Goal: Information Seeking & Learning: Check status

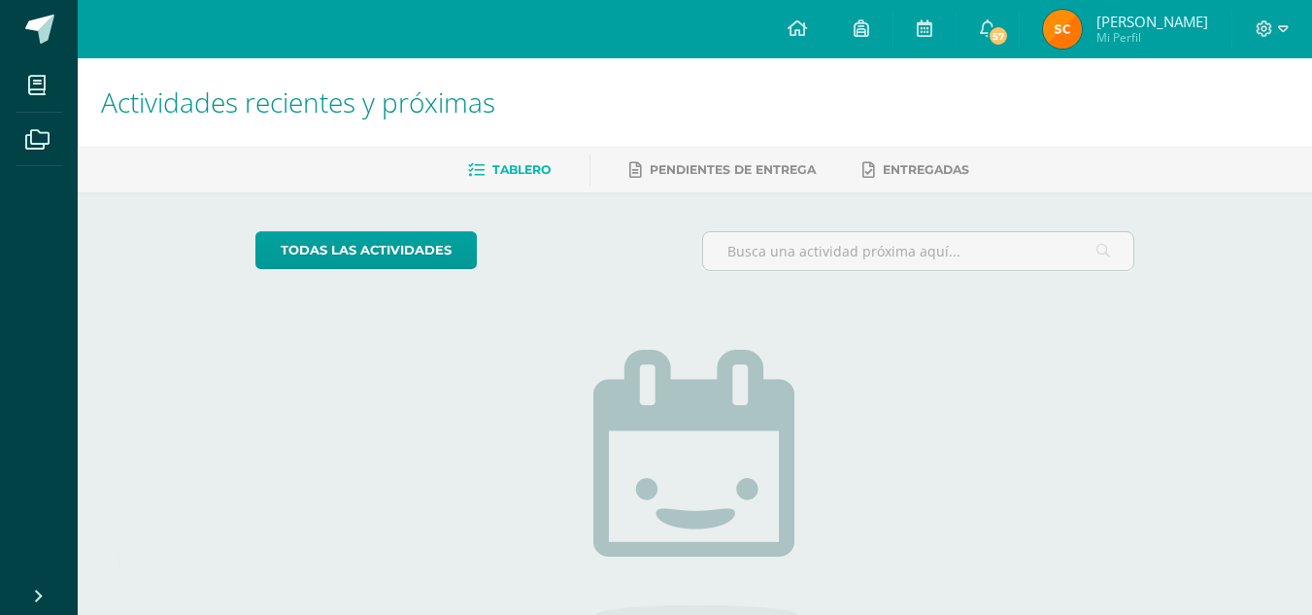
click at [1074, 27] on img at bounding box center [1062, 29] width 39 height 39
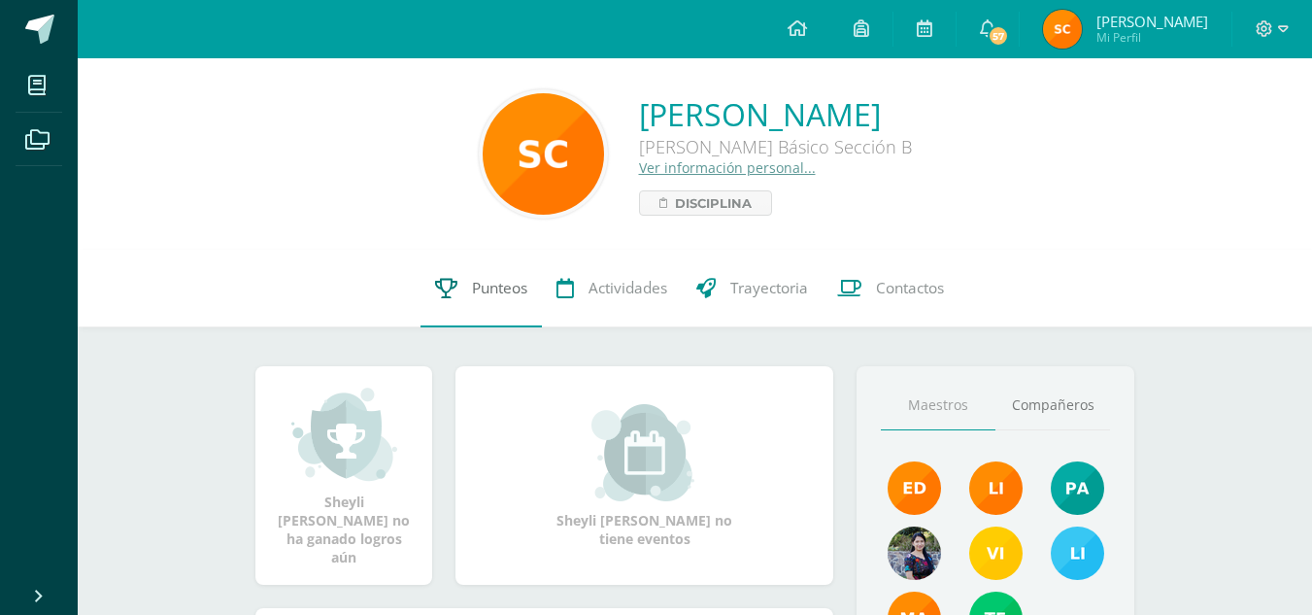
click at [495, 309] on link "Punteos" at bounding box center [481, 289] width 121 height 78
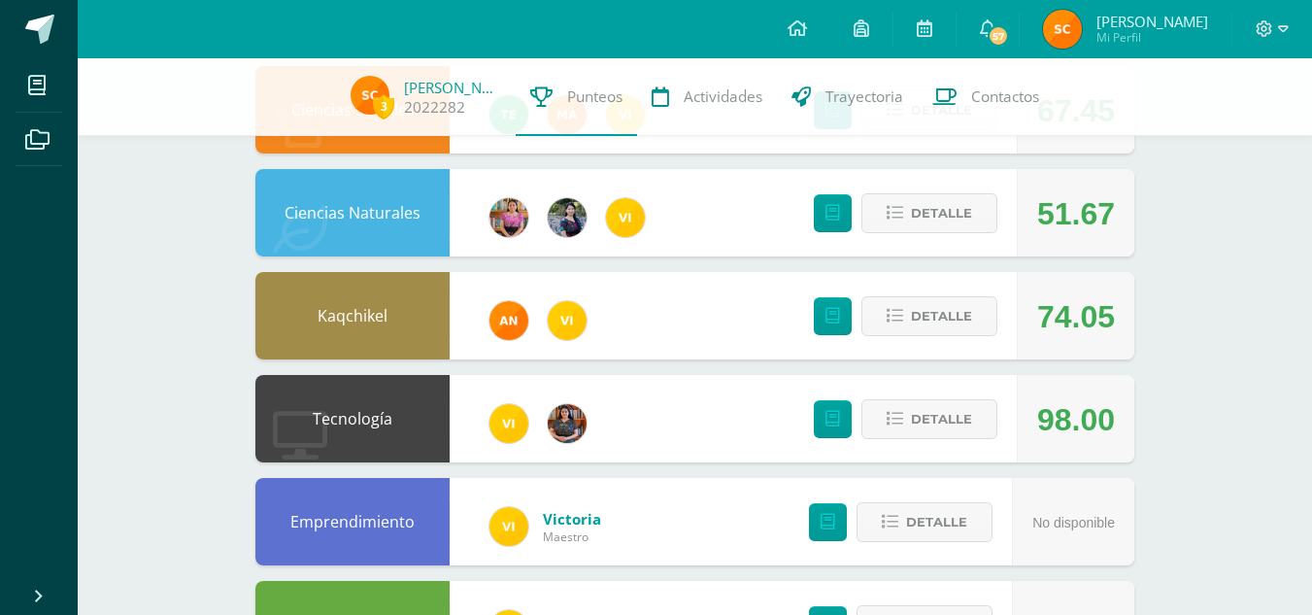
scroll to position [241, 0]
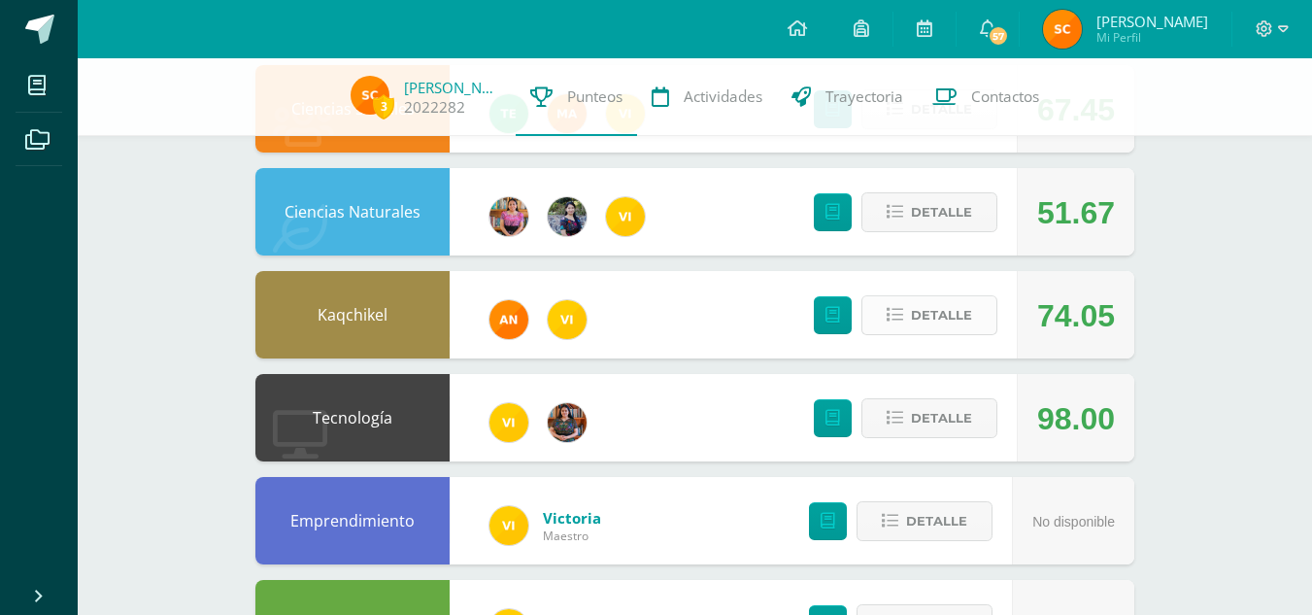
click at [972, 330] on button "Detalle" at bounding box center [930, 315] width 136 height 40
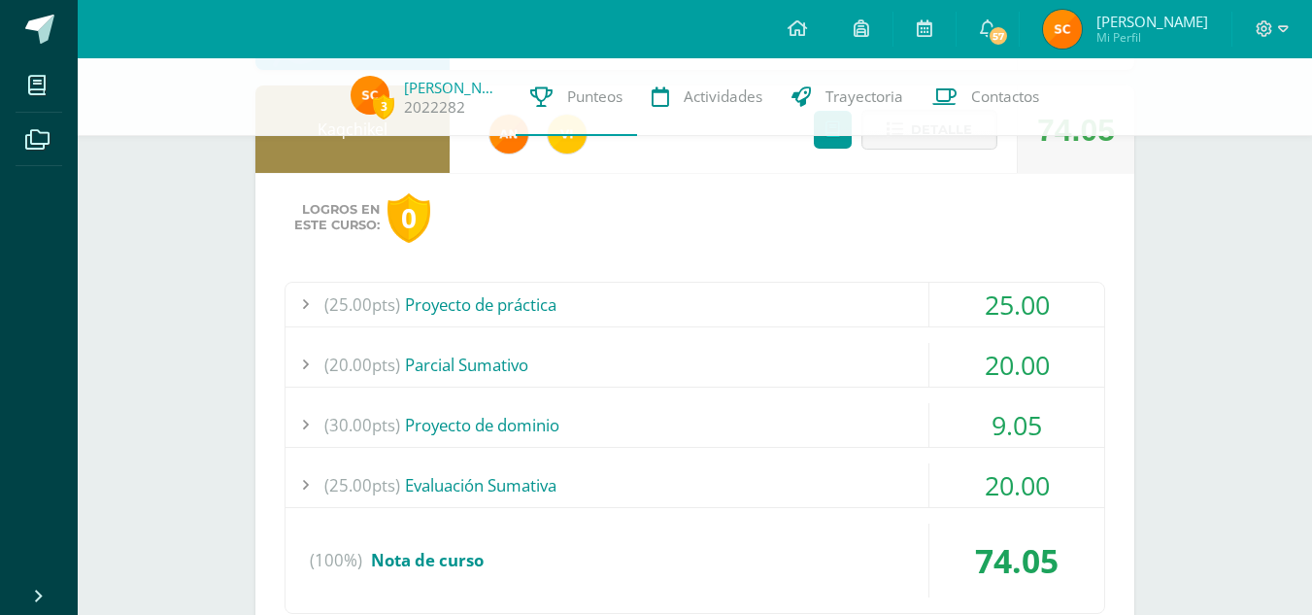
scroll to position [433, 0]
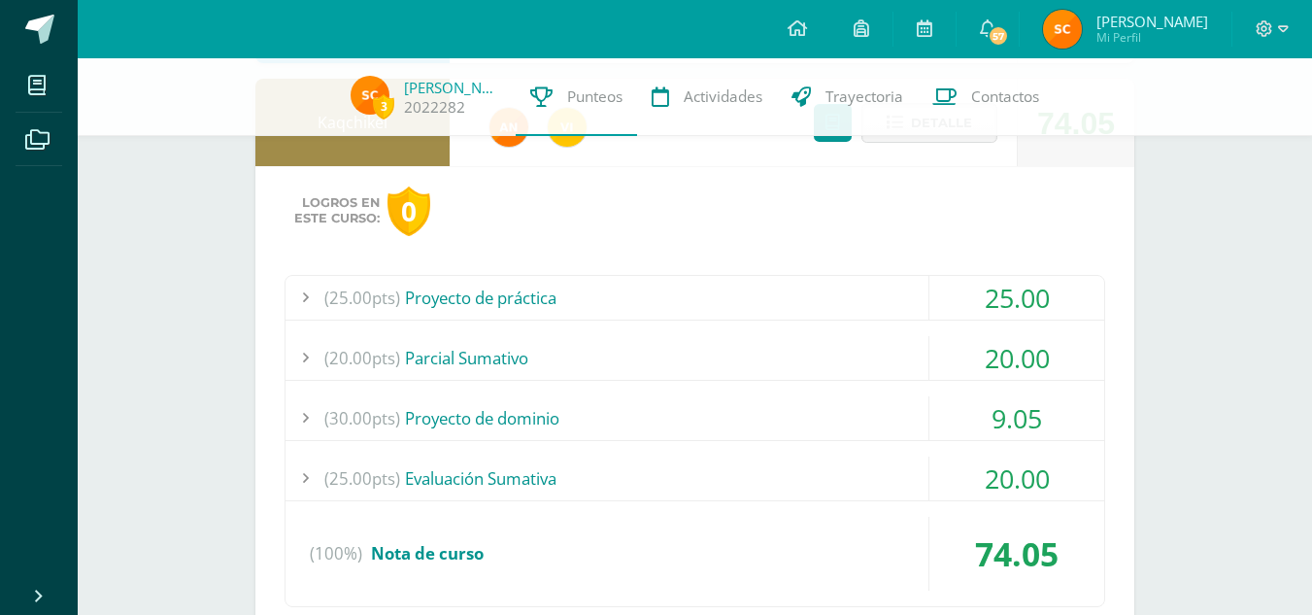
click at [562, 303] on div "(25.00pts) Proyecto de práctica" at bounding box center [695, 298] width 819 height 44
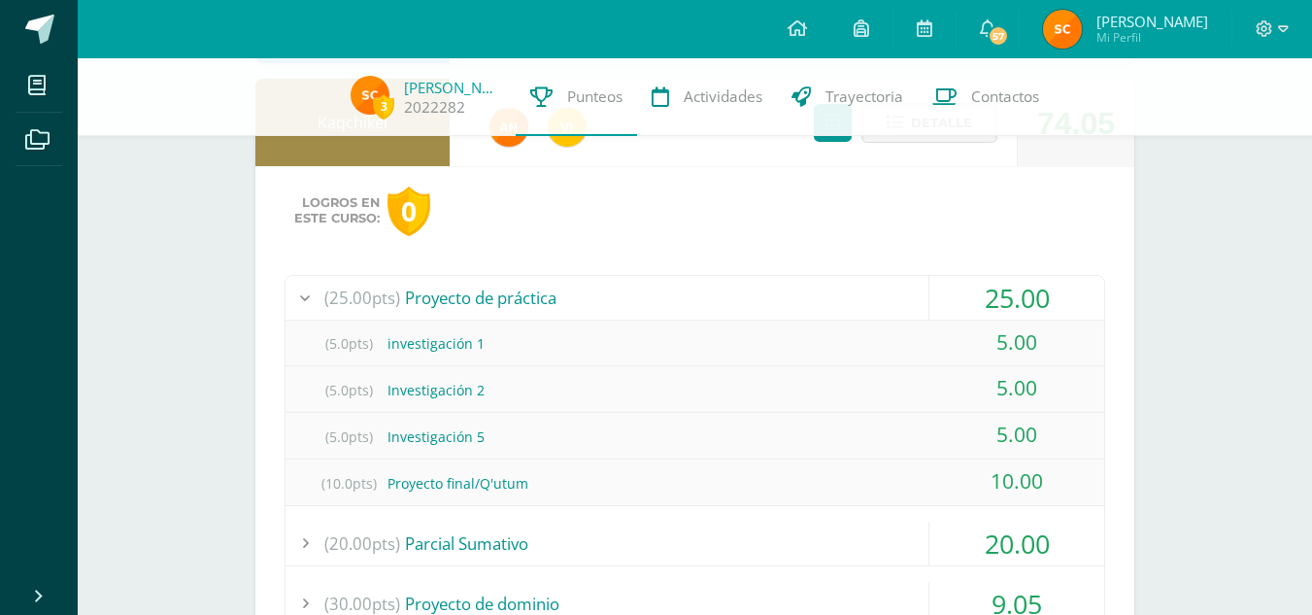
click at [562, 303] on div "(25.00pts) Proyecto de práctica" at bounding box center [695, 298] width 819 height 44
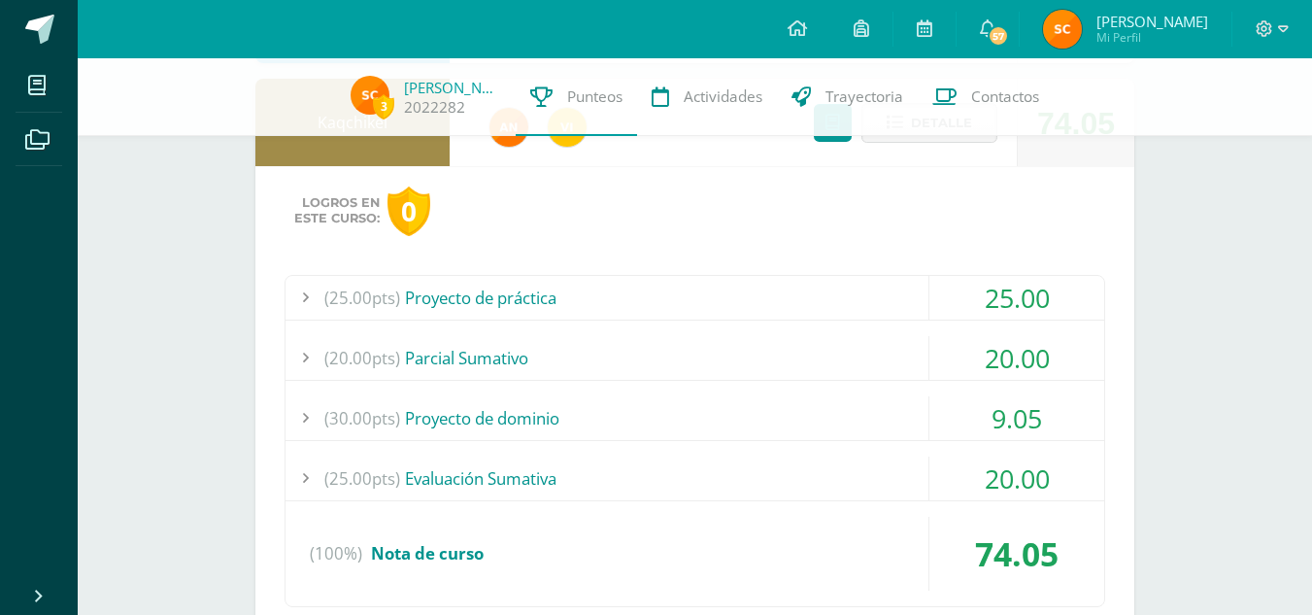
click at [526, 348] on div "(20.00pts) Parcial Sumativo" at bounding box center [695, 358] width 819 height 44
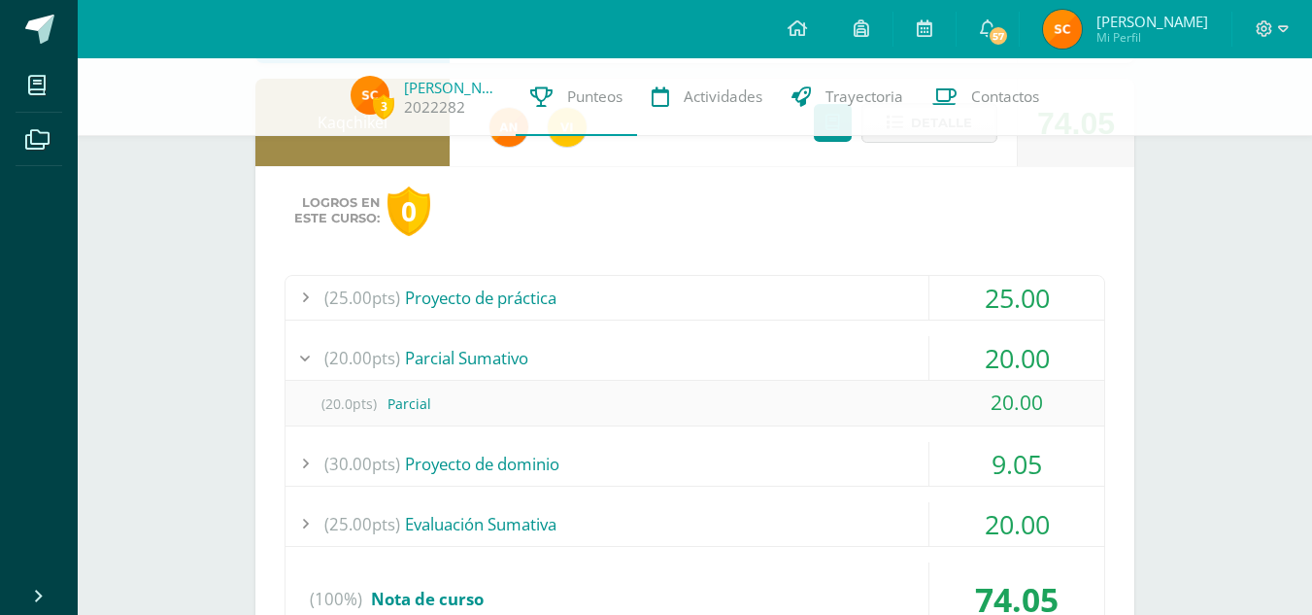
click at [526, 348] on div "(20.00pts) Parcial Sumativo" at bounding box center [695, 358] width 819 height 44
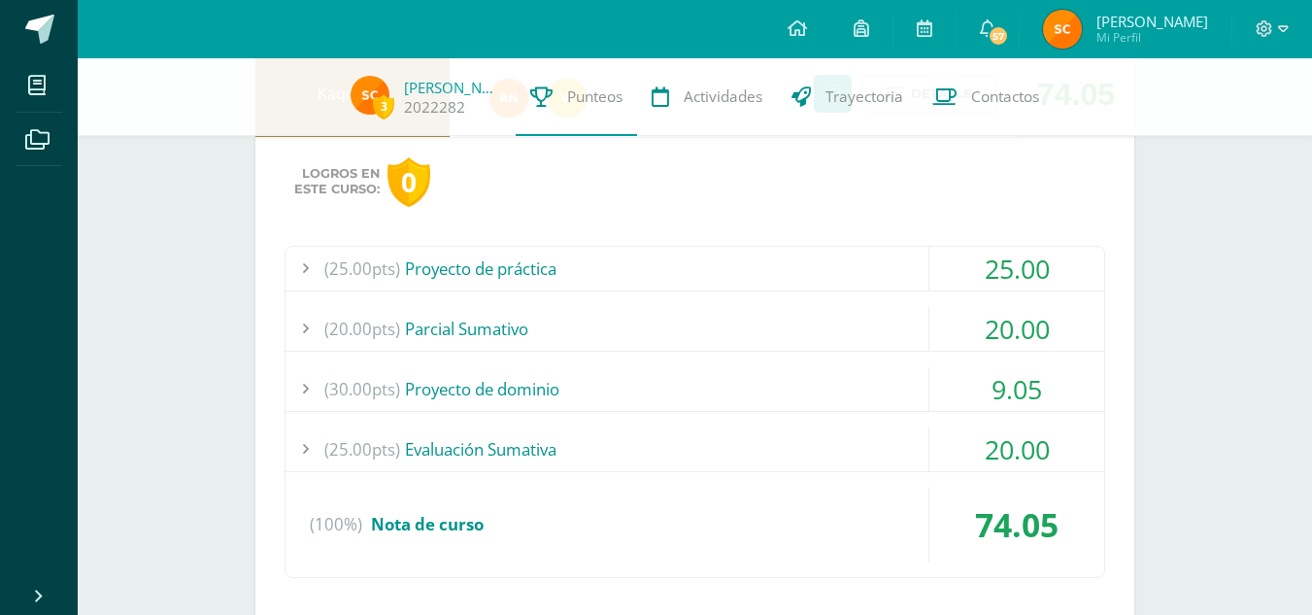
scroll to position [464, 0]
click at [529, 451] on div "(25.00pts) Evaluación Sumativa" at bounding box center [695, 448] width 819 height 44
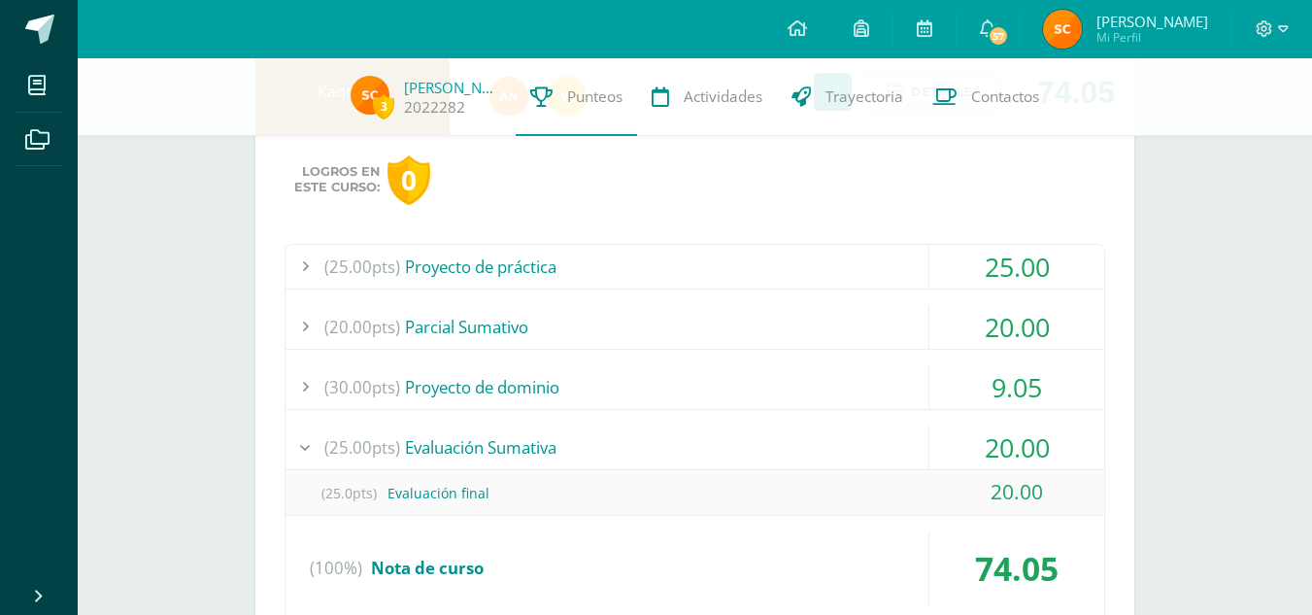
click at [529, 451] on div "(25.00pts) Evaluación Sumativa" at bounding box center [695, 448] width 819 height 44
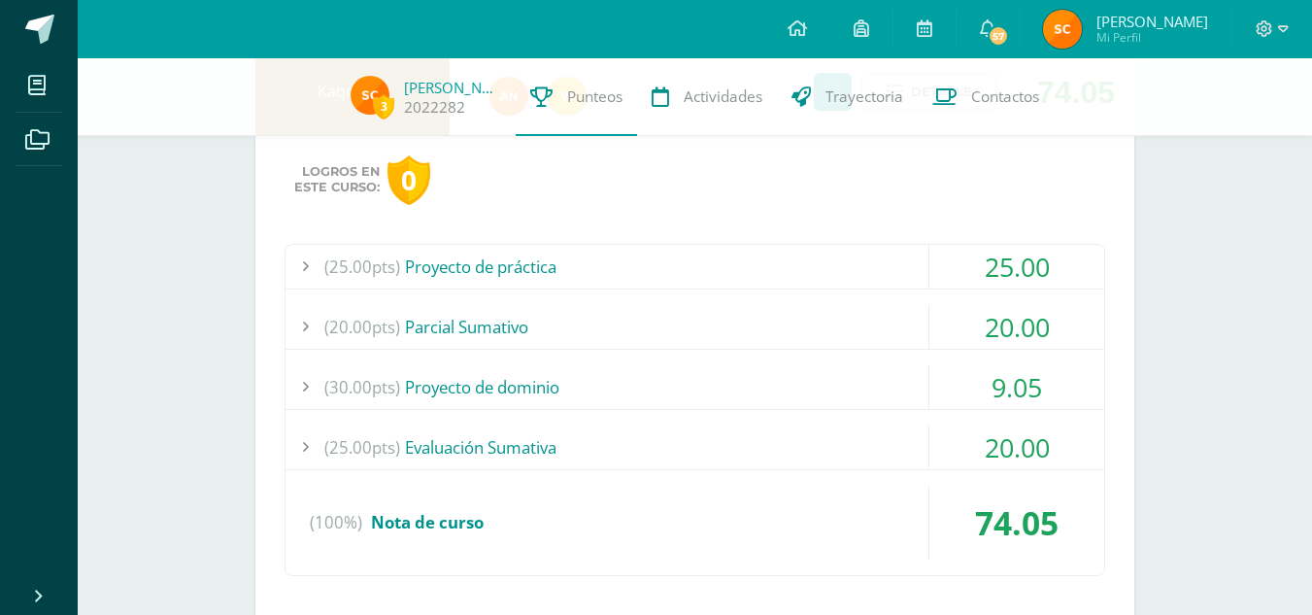
click at [508, 403] on div "(30.00pts) Proyecto de dominio" at bounding box center [695, 387] width 819 height 44
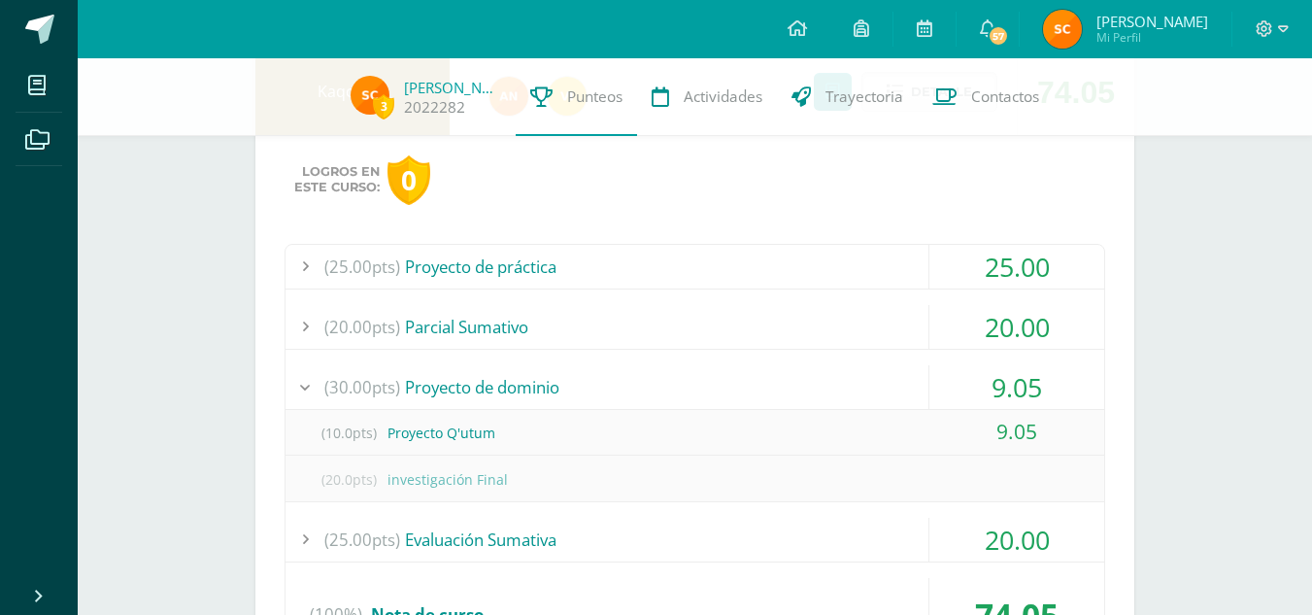
click at [498, 390] on div "(30.00pts) Proyecto de dominio" at bounding box center [695, 387] width 819 height 44
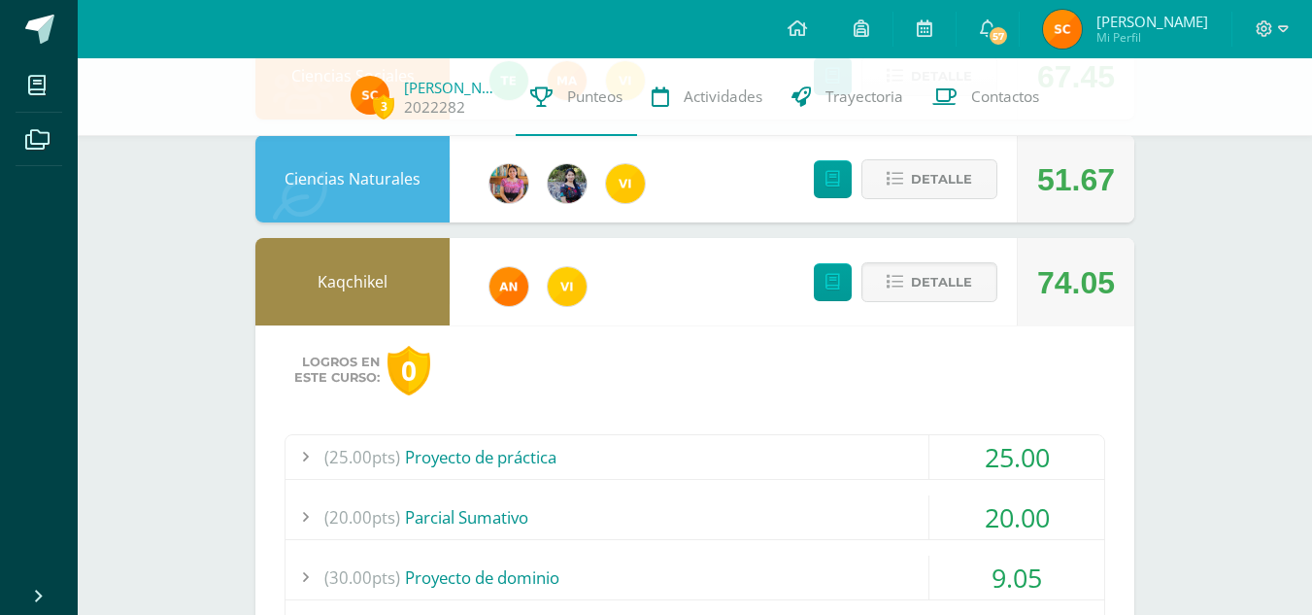
scroll to position [272, 0]
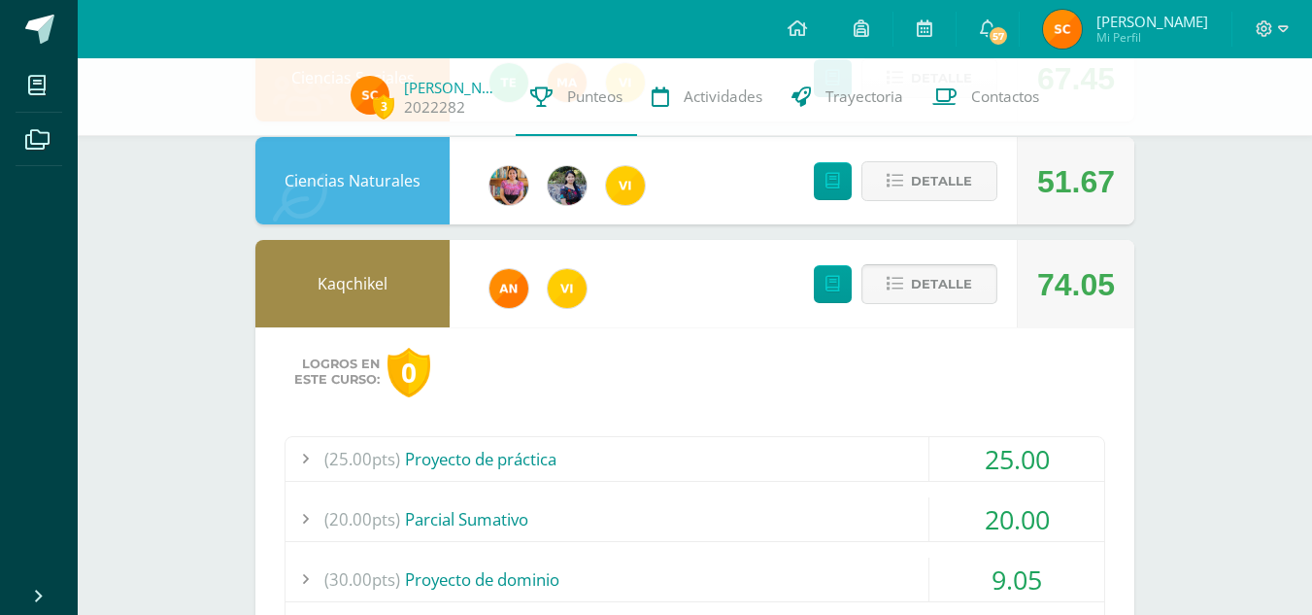
click at [915, 289] on span "Detalle" at bounding box center [941, 284] width 61 height 36
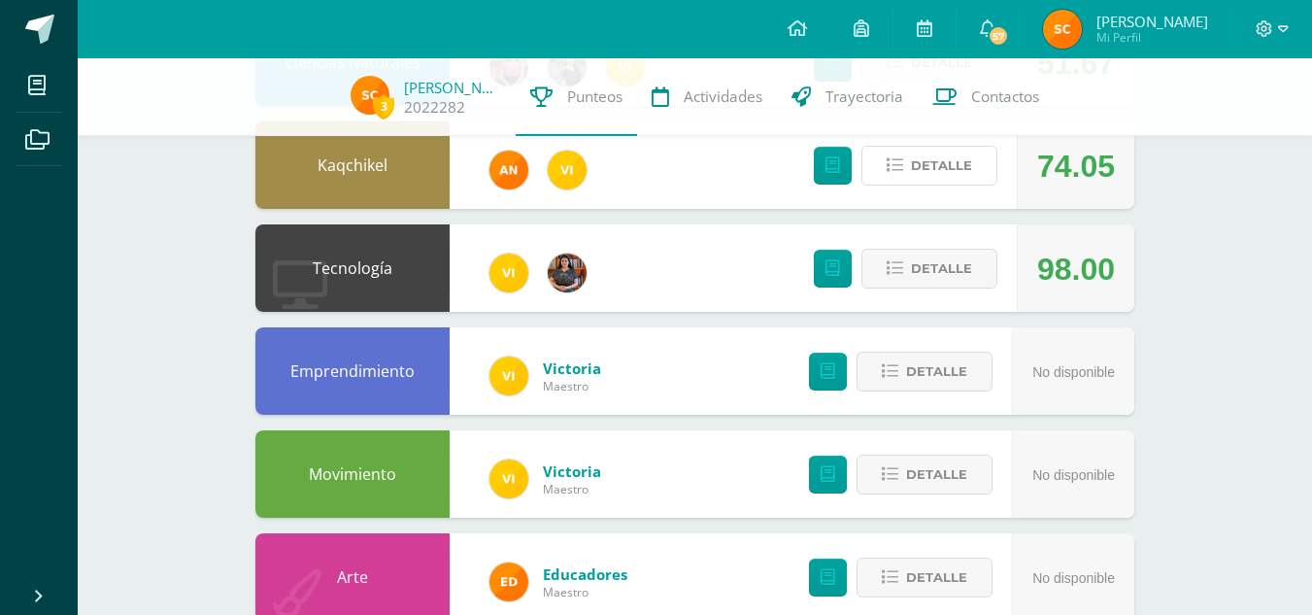
scroll to position [0, 0]
